Goal: Task Accomplishment & Management: Manage account settings

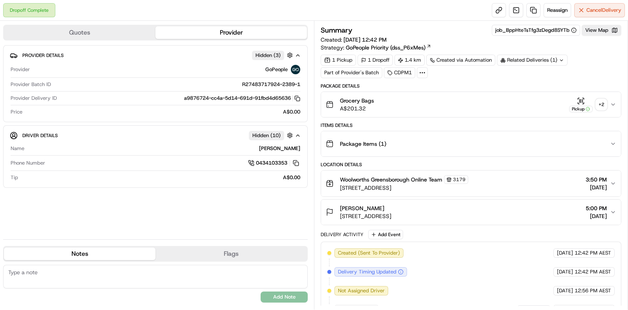
click at [148, 16] on div "Dropoff Complete Reassign Cancel Delivery" at bounding box center [314, 10] width 628 height 21
click at [601, 104] on div "+ 2" at bounding box center [601, 104] width 11 height 11
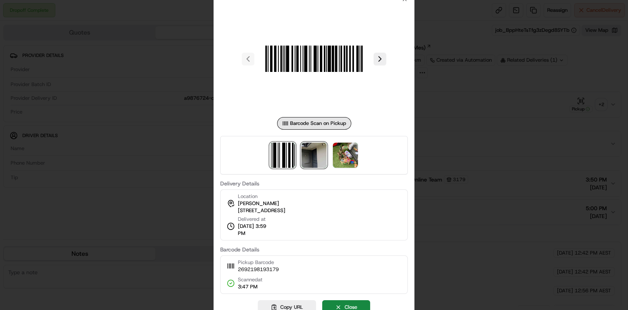
click at [326, 154] on img at bounding box center [314, 155] width 25 height 25
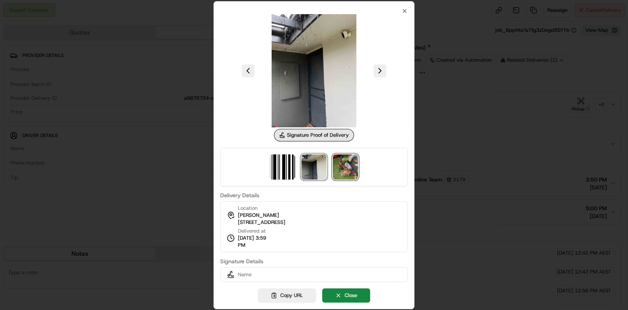
click at [344, 169] on img at bounding box center [345, 166] width 25 height 25
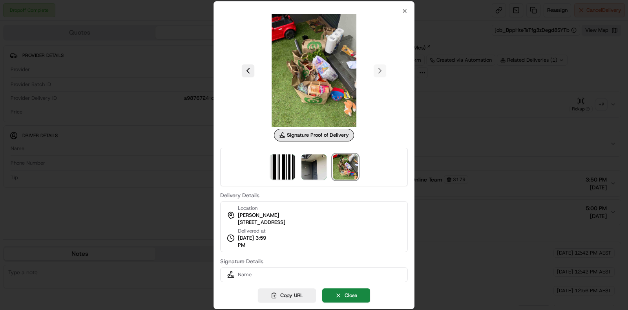
click at [438, 119] on div at bounding box center [314, 155] width 628 height 310
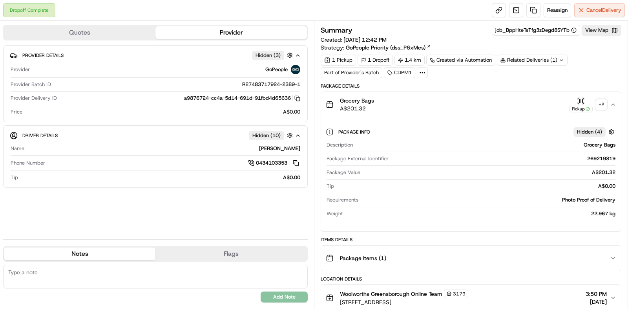
click at [605, 103] on div "+ 2" at bounding box center [601, 104] width 11 height 11
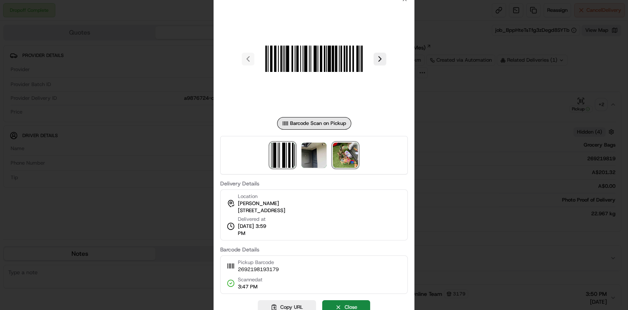
click at [356, 152] on img at bounding box center [345, 155] width 25 height 25
click at [444, 91] on div at bounding box center [314, 155] width 628 height 310
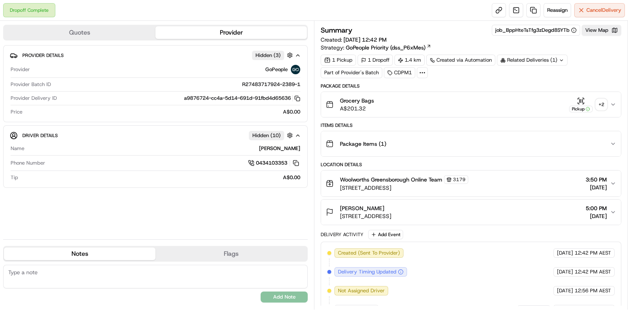
click at [603, 100] on div "+ 2" at bounding box center [601, 104] width 11 height 11
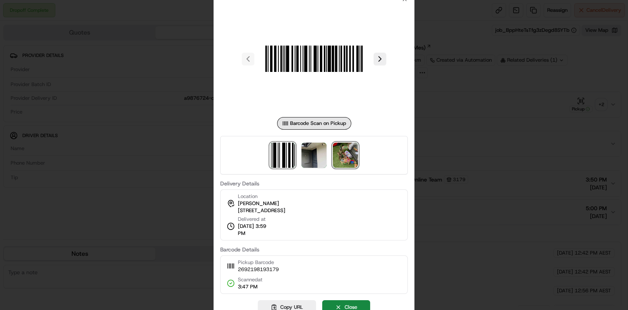
click at [353, 144] on img at bounding box center [345, 155] width 25 height 25
